Goal: Check status: Check status

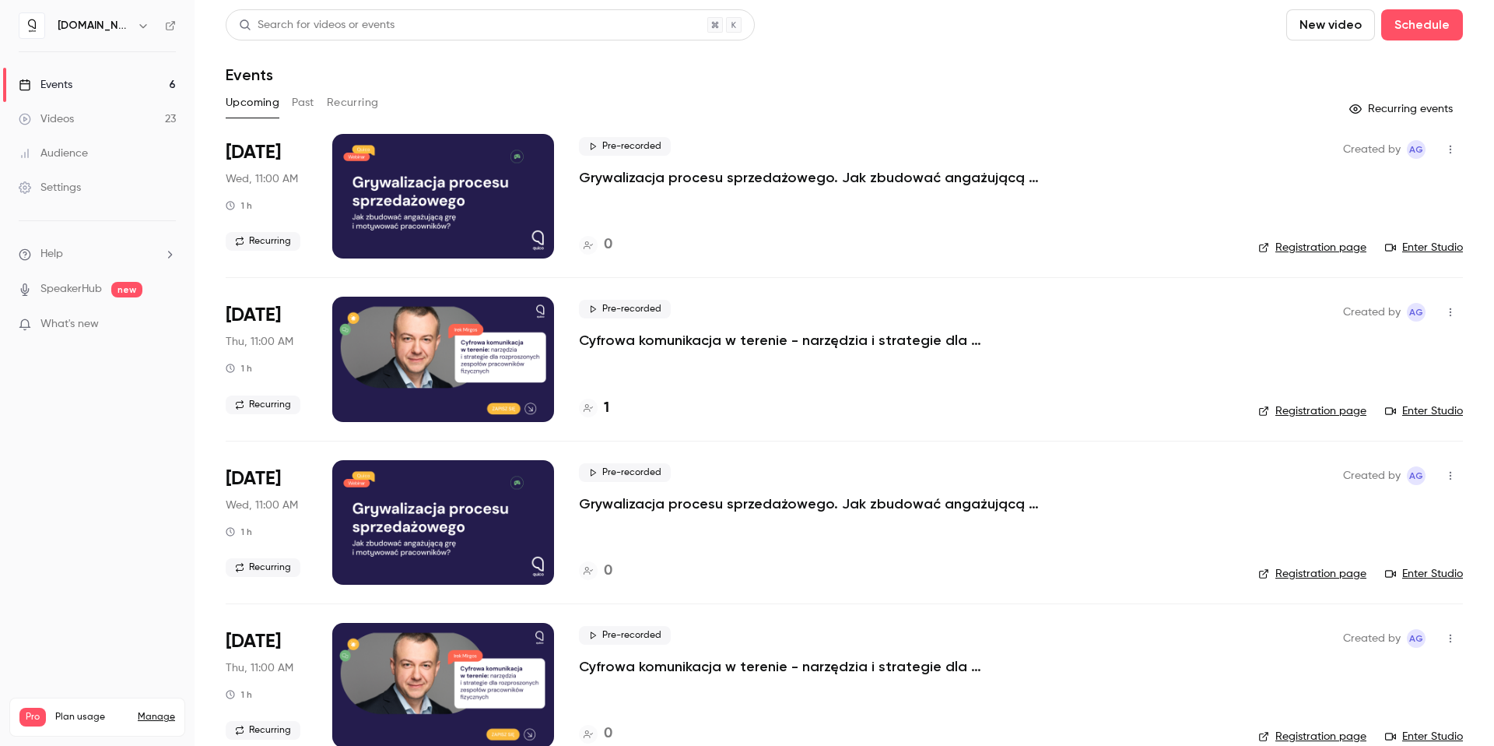
click at [609, 407] on h4 "1" at bounding box center [606, 408] width 5 height 21
click at [286, 102] on div "Upcoming Past Recurring" at bounding box center [844, 102] width 1237 height 25
click at [295, 100] on button "Past" at bounding box center [303, 102] width 23 height 25
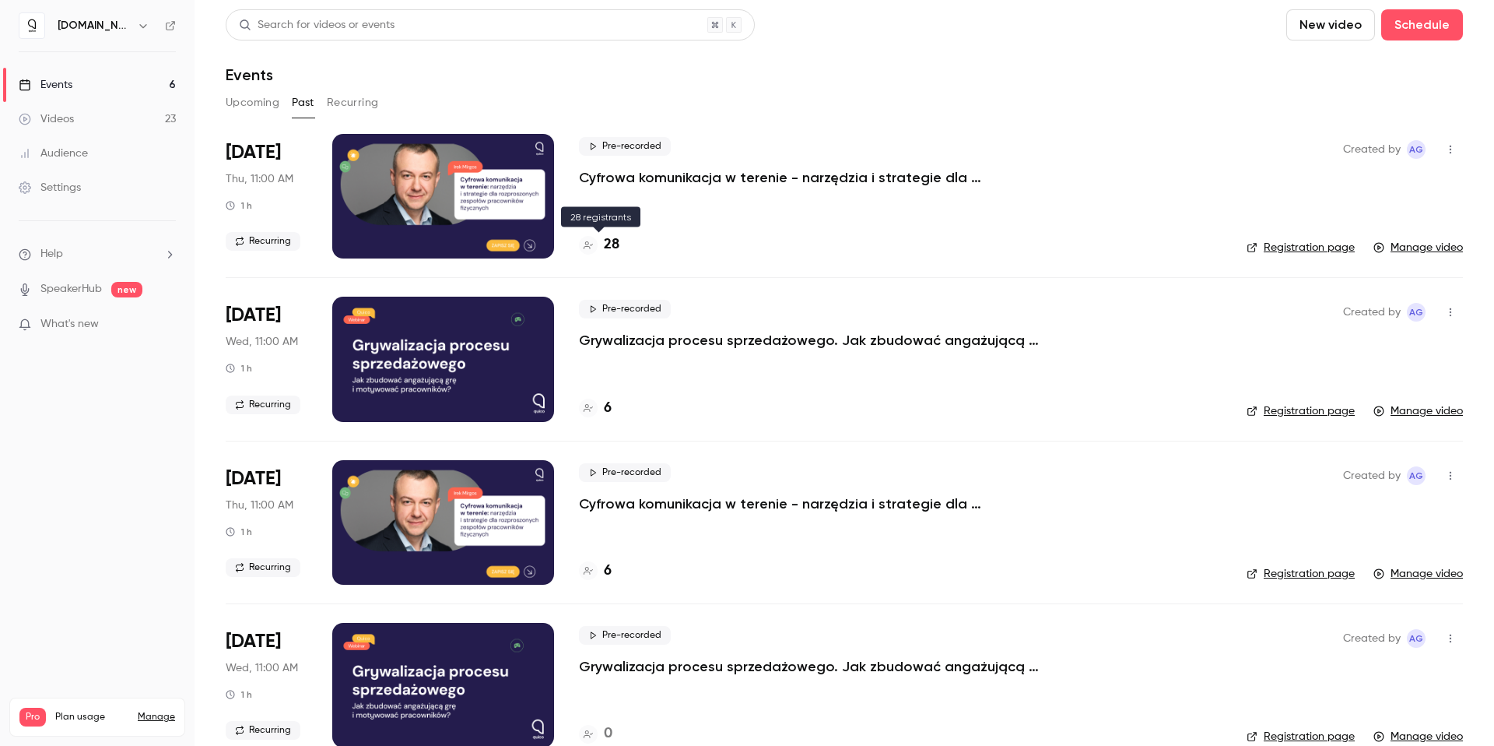
click at [612, 241] on h4 "28" at bounding box center [612, 244] width 16 height 21
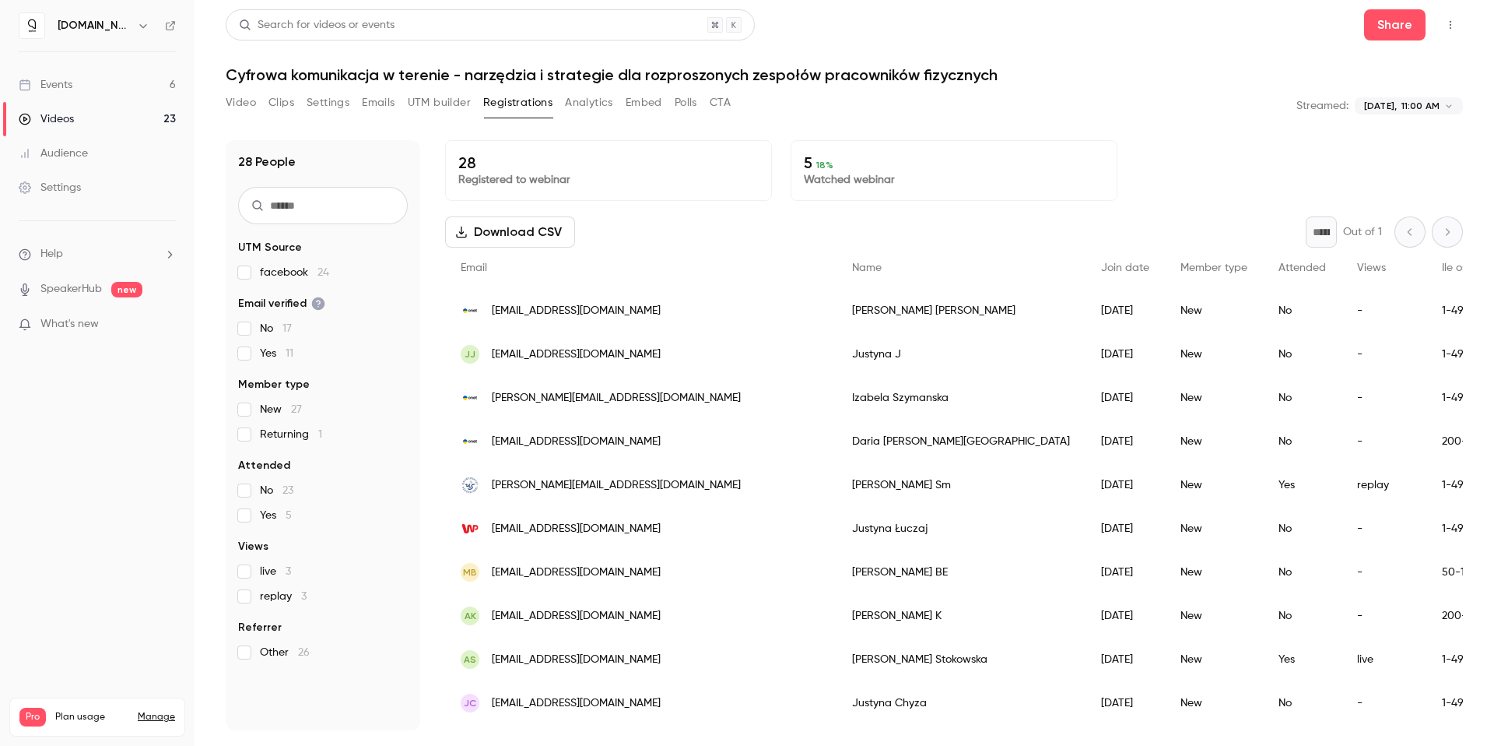
click at [581, 102] on button "Analytics" at bounding box center [589, 102] width 48 height 25
